Goal: Task Accomplishment & Management: Complete application form

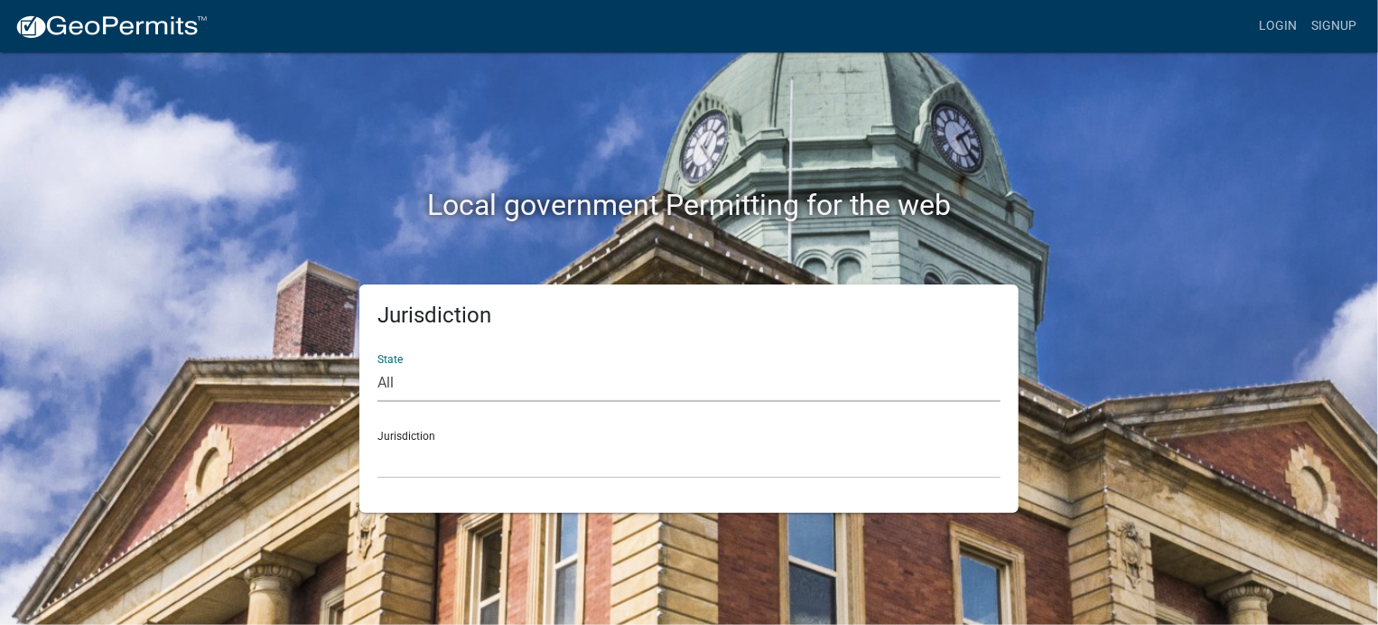
click at [427, 386] on select "All [US_STATE] [US_STATE] [US_STATE] [US_STATE] [US_STATE] [US_STATE] [US_STATE…" at bounding box center [688, 383] width 623 height 37
select select "[US_STATE]"
click at [377, 365] on select "All [US_STATE] [US_STATE] [US_STATE] [US_STATE] [US_STATE] [US_STATE] [US_STATE…" at bounding box center [688, 383] width 623 height 37
click at [434, 432] on div "Jurisdiction City of [GEOGRAPHIC_DATA], [US_STATE] City of [GEOGRAPHIC_DATA], […" at bounding box center [688, 447] width 623 height 62
click at [432, 461] on select "City of [GEOGRAPHIC_DATA], [US_STATE] City of [GEOGRAPHIC_DATA], [US_STATE] Cit…" at bounding box center [688, 459] width 623 height 37
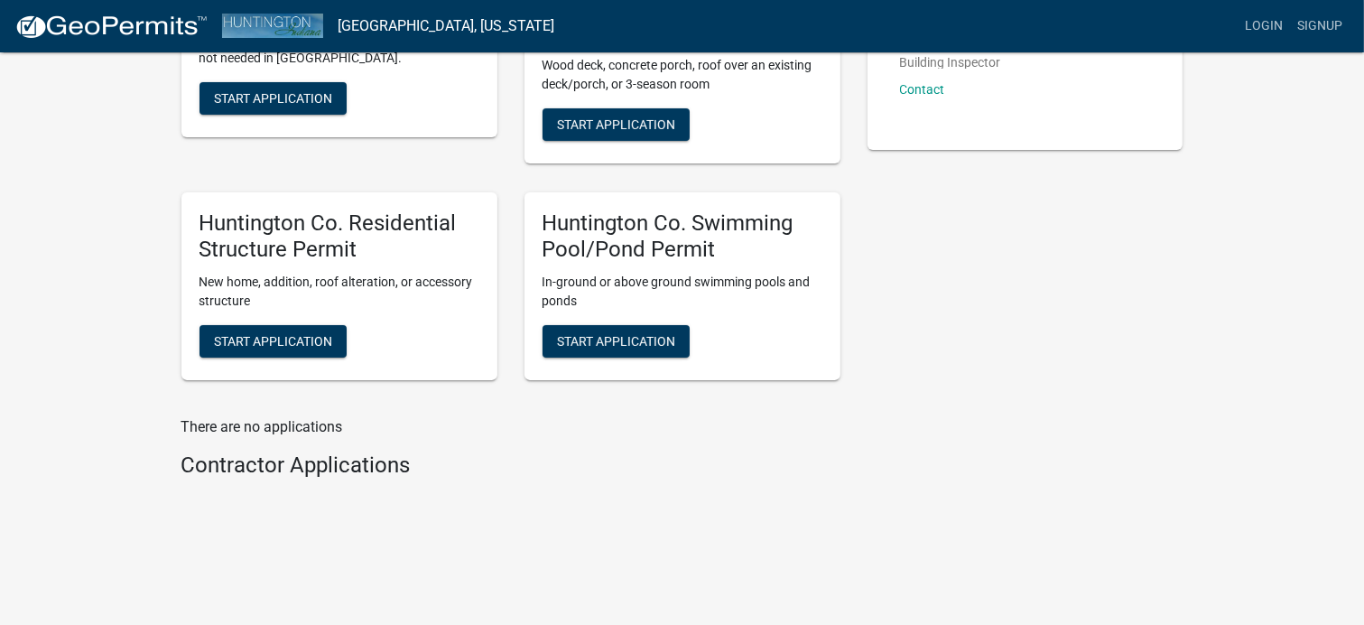
scroll to position [467, 0]
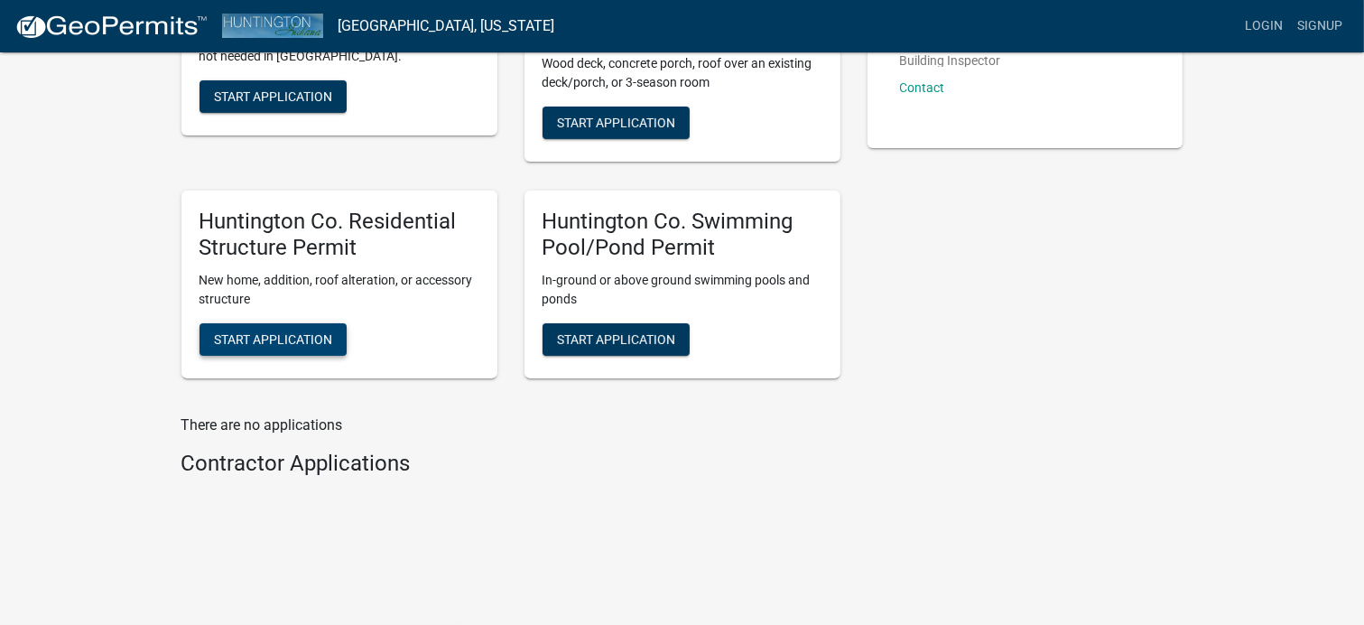
click at [295, 339] on span "Start Application" at bounding box center [273, 339] width 118 height 14
